Goal: Browse casually

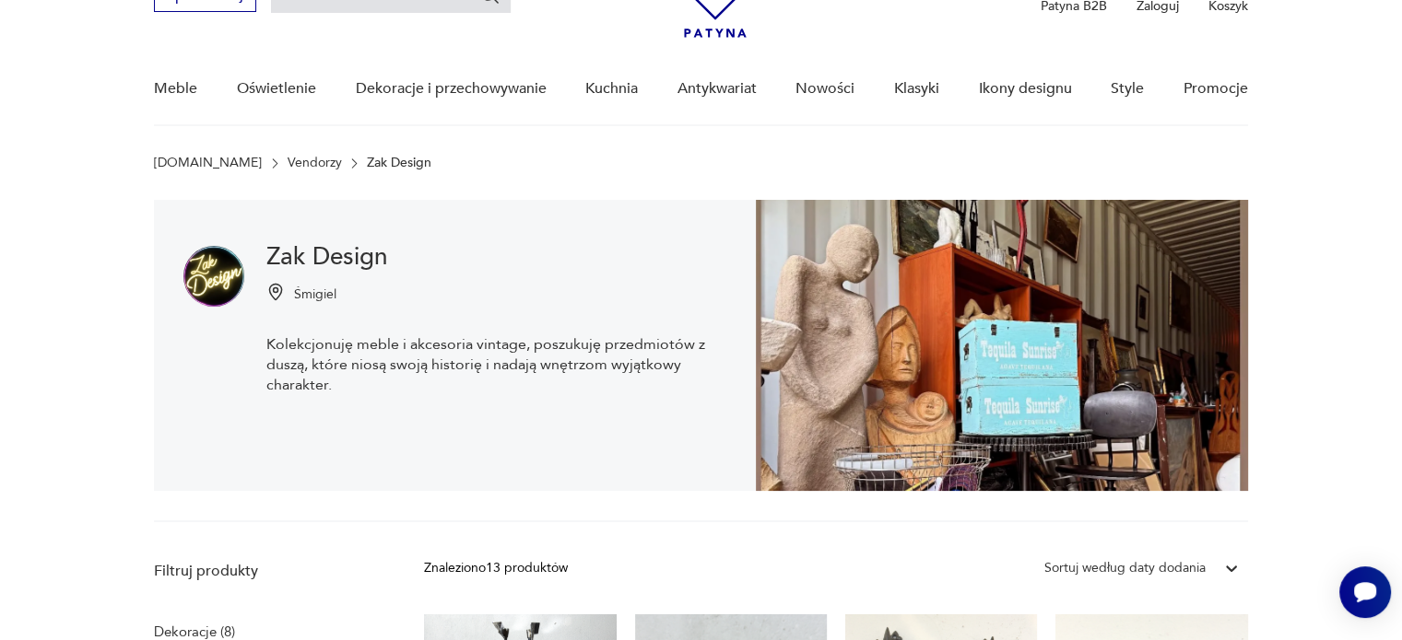
scroll to position [103, 0]
